Goal: Obtain resource: Download file/media

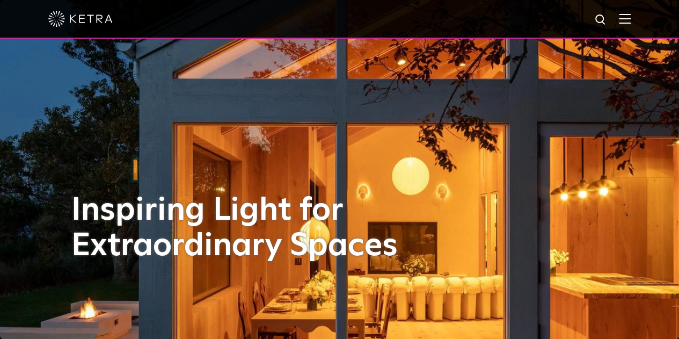
click at [629, 28] on div at bounding box center [339, 19] width 583 height 38
click at [631, 22] on img at bounding box center [625, 18] width 12 height 10
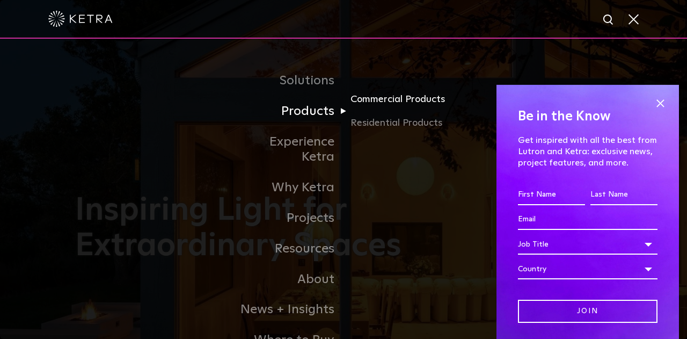
click at [387, 103] on link "Commercial Products" at bounding box center [402, 104] width 103 height 24
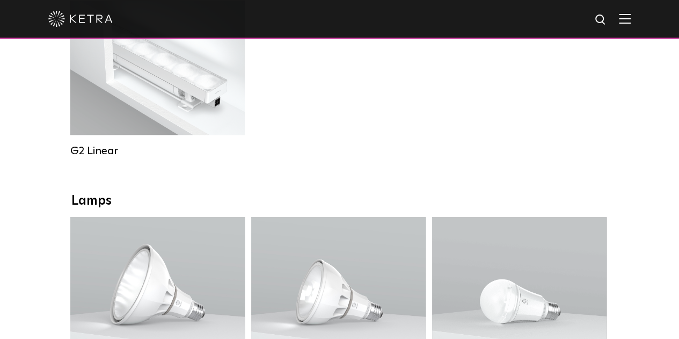
scroll to position [698, 0]
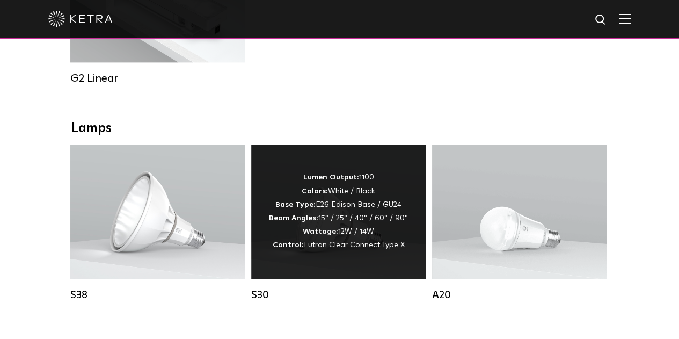
click at [319, 212] on div "Lumen Output: 1100 Colors: White / Black Base Type: E26 Edison Base / GU24 Beam…" at bounding box center [338, 211] width 139 height 81
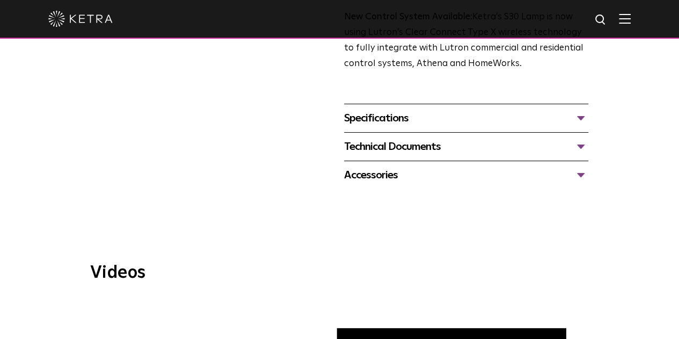
scroll to position [430, 0]
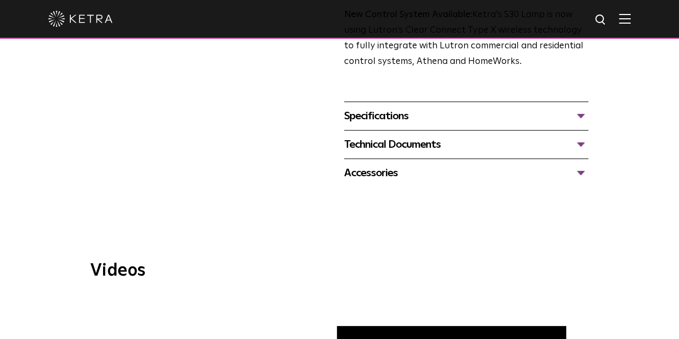
click at [589, 136] on div "Technical Documents" at bounding box center [466, 144] width 244 height 17
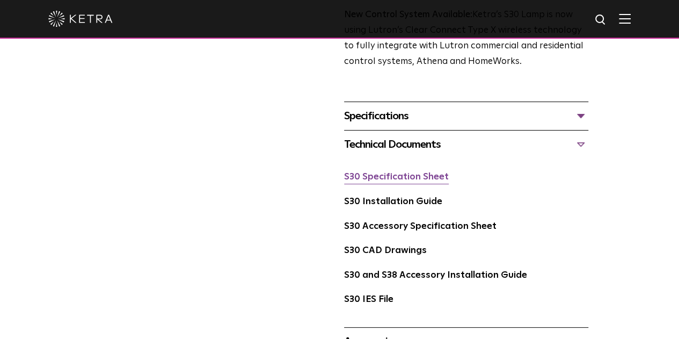
click at [382, 172] on link "S30 Specification Sheet" at bounding box center [396, 176] width 105 height 9
